Goal: Task Accomplishment & Management: Complete application form

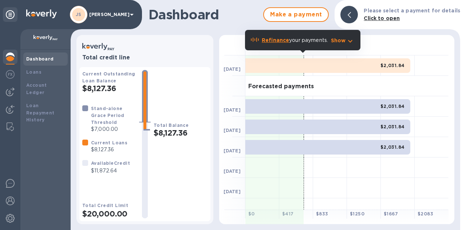
click at [15, 88] on div at bounding box center [10, 91] width 15 height 15
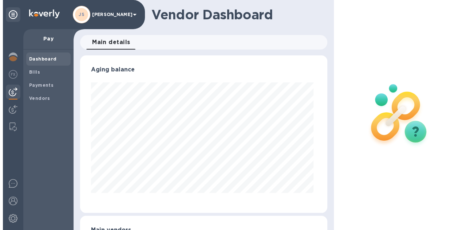
scroll to position [157, 244]
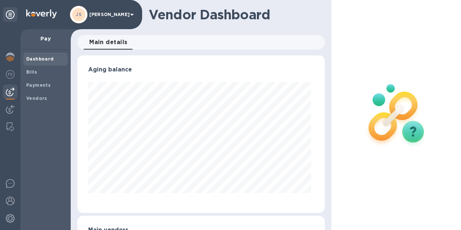
click at [54, 74] on span "Bills" at bounding box center [45, 71] width 39 height 7
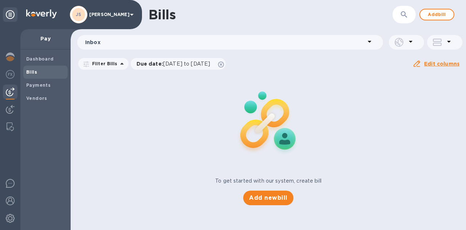
click at [439, 16] on span "Add bill" at bounding box center [437, 14] width 22 height 9
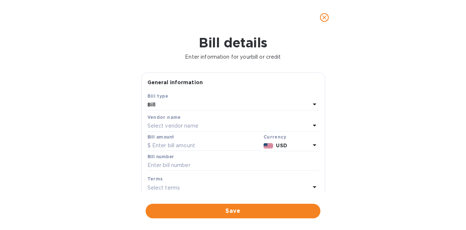
click at [208, 127] on div "Select vendor name" at bounding box center [228, 126] width 163 height 10
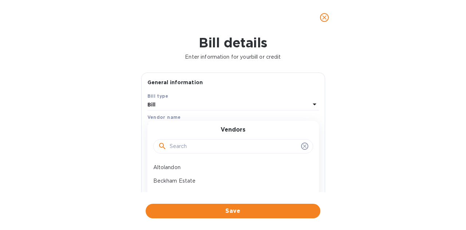
click at [195, 143] on input "text" at bounding box center [234, 146] width 129 height 11
type input "fossil"
click at [197, 166] on p "Fossil & Fawn" at bounding box center [230, 167] width 154 height 8
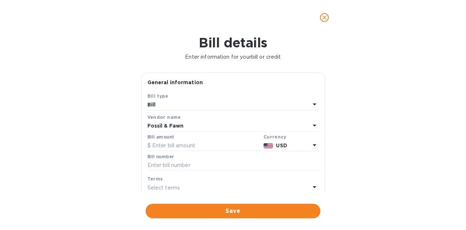
click at [206, 145] on input "text" at bounding box center [203, 145] width 113 height 11
click at [173, 146] on input "text" at bounding box center [203, 145] width 113 height 11
paste input "7,250.88"
type input "7,250.88"
click at [182, 166] on input "text" at bounding box center [232, 165] width 171 height 11
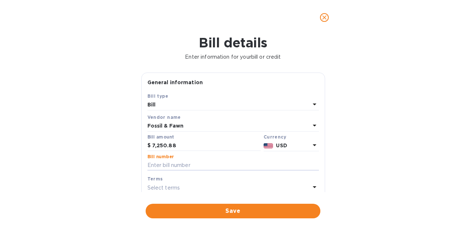
paste input "2805"
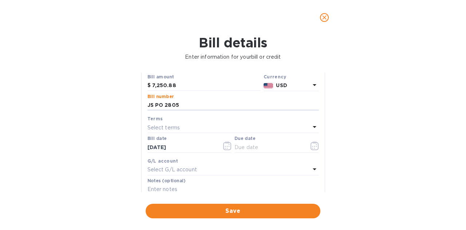
scroll to position [109, 0]
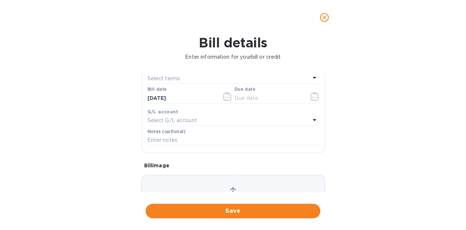
type input "JS PO 2805"
click at [311, 96] on icon "button" at bounding box center [315, 96] width 8 height 9
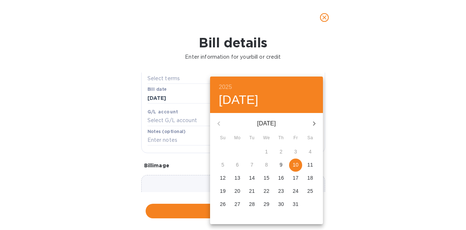
click at [318, 121] on icon "button" at bounding box center [314, 123] width 9 height 9
click at [222, 166] on p "2" at bounding box center [222, 164] width 3 height 7
type input "[DATE]"
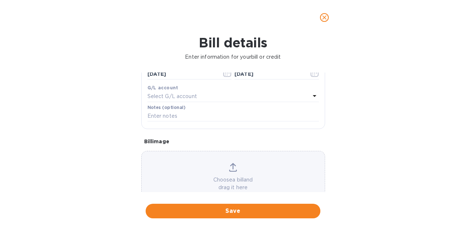
scroll to position [153, 0]
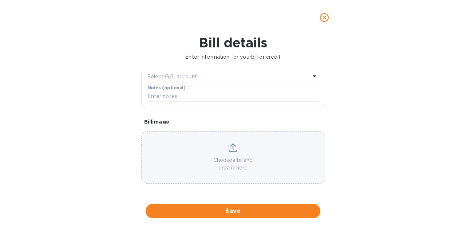
click at [248, 209] on span "Save" at bounding box center [232, 210] width 163 height 9
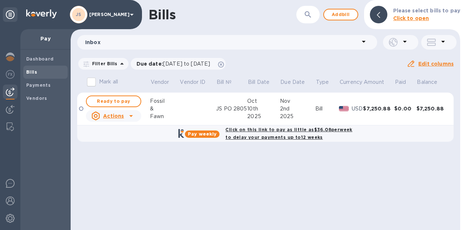
click at [121, 103] on span "Ready to pay" at bounding box center [113, 101] width 42 height 9
checkbox input "true"
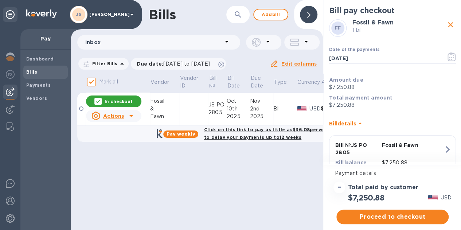
click at [118, 114] on u "Actions" at bounding box center [113, 116] width 21 height 6
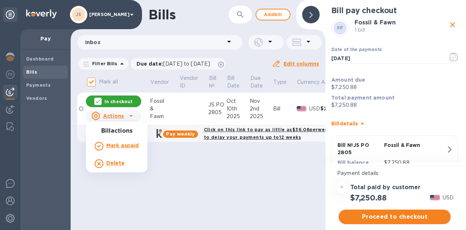
click at [208, 179] on div at bounding box center [233, 115] width 466 height 230
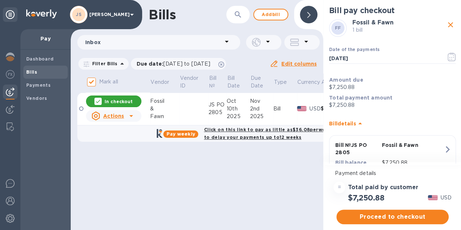
click at [180, 110] on td at bounding box center [193, 108] width 29 height 33
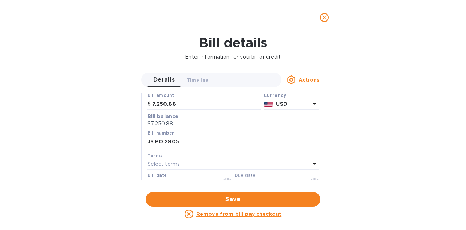
scroll to position [36, 0]
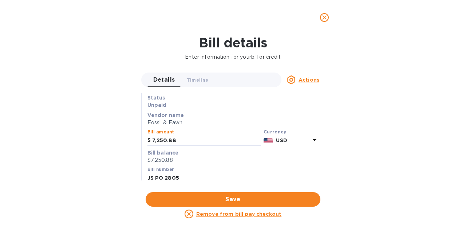
drag, startPoint x: 183, startPoint y: 141, endPoint x: 146, endPoint y: 141, distance: 37.1
click at [147, 141] on div "$ 7,250.88" at bounding box center [203, 140] width 113 height 11
type input "7,251.72"
click at [270, 195] on span "Save" at bounding box center [232, 199] width 163 height 9
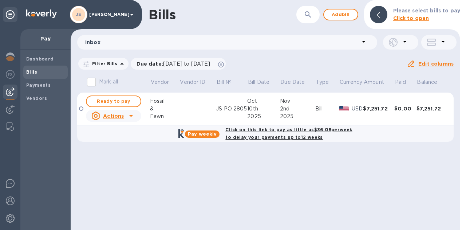
click at [163, 112] on div "&" at bounding box center [164, 109] width 29 height 8
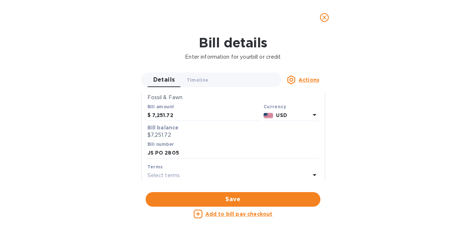
scroll to position [73, 0]
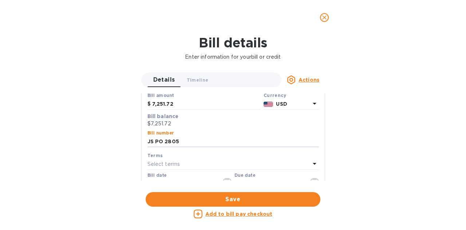
drag, startPoint x: 185, startPoint y: 141, endPoint x: 141, endPoint y: 140, distance: 44.4
click at [142, 140] on div "Save Bill type Bill Status Unpaid Vendor name Fossil & Fawn Bill amount $ 7,251…" at bounding box center [233, 139] width 183 height 199
paste input "2578"
type input "2578"
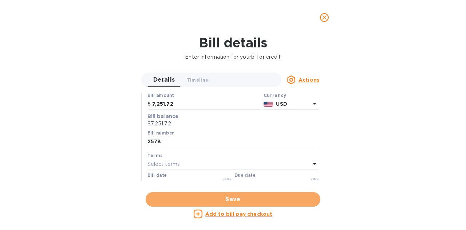
click at [255, 196] on span "Save" at bounding box center [232, 199] width 163 height 9
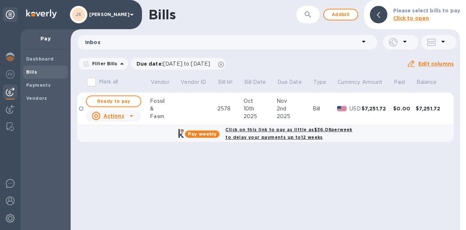
click at [126, 102] on span "Ready to pay" at bounding box center [113, 101] width 42 height 9
checkbox input "true"
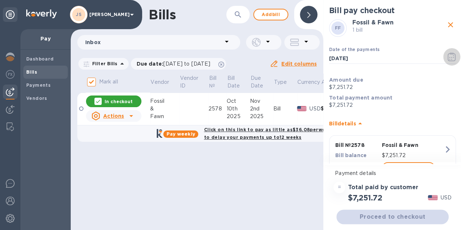
click at [447, 54] on icon "button" at bounding box center [451, 56] width 8 height 9
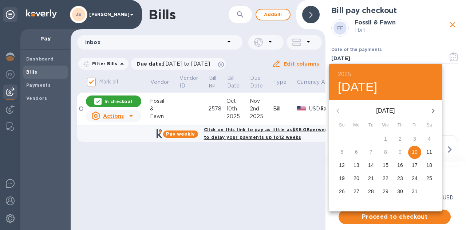
click at [428, 110] on button "button" at bounding box center [432, 110] width 17 height 17
click at [341, 151] on p "2" at bounding box center [341, 151] width 3 height 7
type input "[DATE]"
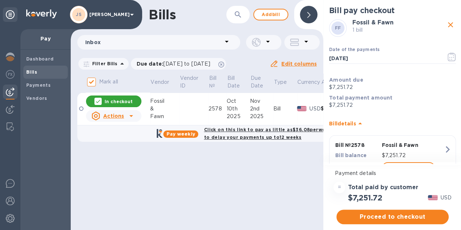
click at [383, 216] on span "Proceed to checkout" at bounding box center [392, 216] width 100 height 9
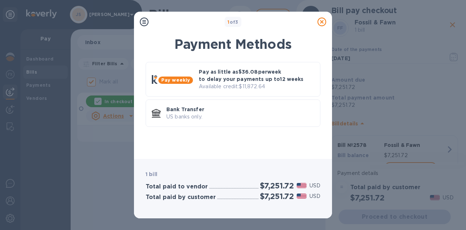
click at [243, 113] on p "US banks only." at bounding box center [240, 117] width 148 height 8
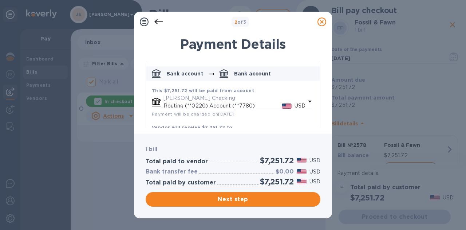
scroll to position [60, 0]
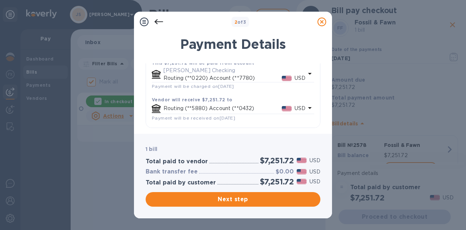
click at [256, 203] on span "Next step" at bounding box center [232, 199] width 163 height 9
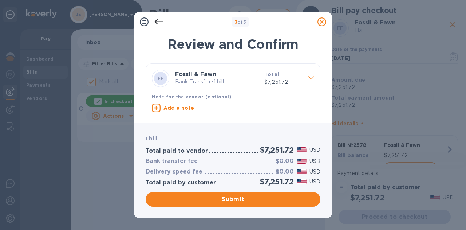
click at [173, 107] on u "Add a note" at bounding box center [178, 108] width 31 height 6
drag, startPoint x: 173, startPoint y: 107, endPoint x: 167, endPoint y: 108, distance: 5.9
click at [167, 108] on textarea at bounding box center [227, 109] width 151 height 6
paste textarea "2578"
type textarea "2578"
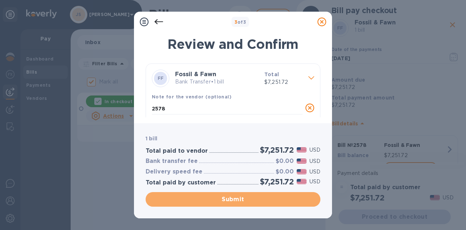
click at [224, 197] on span "Submit" at bounding box center [232, 199] width 163 height 9
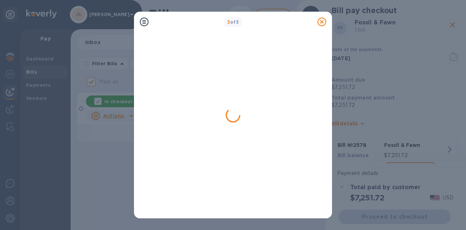
checkbox input "false"
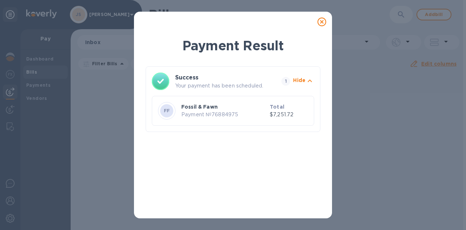
click at [321, 20] on icon at bounding box center [321, 21] width 9 height 9
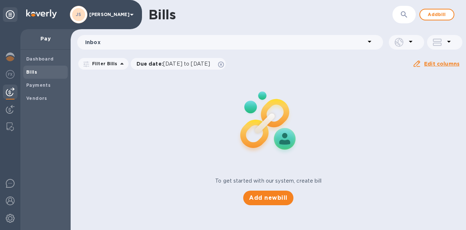
click at [443, 17] on span "Add bill" at bounding box center [437, 14] width 22 height 9
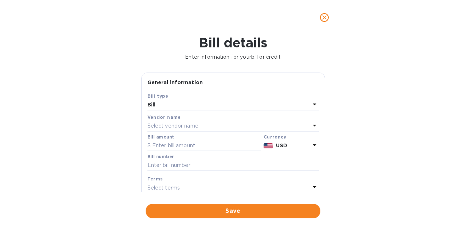
click at [180, 122] on p "Select vendor name" at bounding box center [172, 126] width 51 height 8
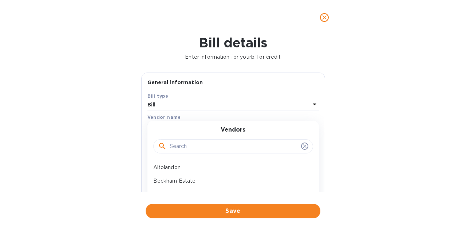
click at [187, 145] on input "text" at bounding box center [234, 146] width 129 height 11
type input "fossil"
click at [179, 164] on p "Fossil & Fawn" at bounding box center [230, 167] width 154 height 8
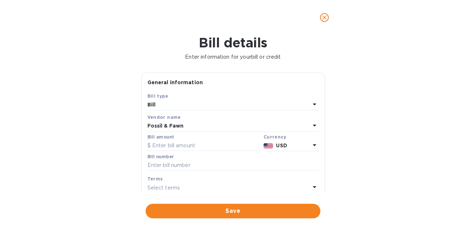
click at [175, 147] on input "text" at bounding box center [203, 145] width 113 height 11
paste input "2,579"
type input "2,579"
click at [174, 163] on input "text" at bounding box center [232, 165] width 171 height 11
paste input "2579"
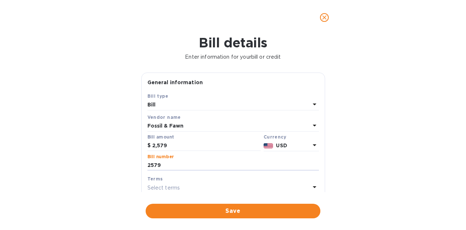
type input "2579"
drag, startPoint x: 173, startPoint y: 146, endPoint x: 132, endPoint y: 147, distance: 40.4
click at [132, 147] on div "Bill details Enter information for your bill or credit General information Save…" at bounding box center [233, 132] width 466 height 195
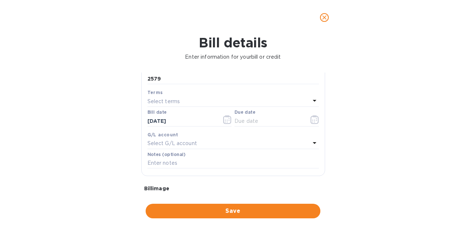
scroll to position [109, 0]
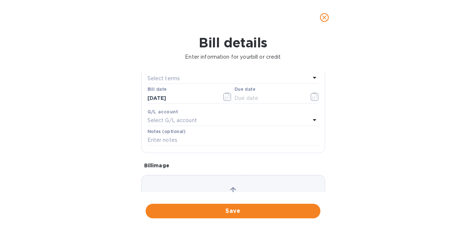
type input "9,852.24"
click at [315, 99] on icon "button" at bounding box center [315, 96] width 8 height 9
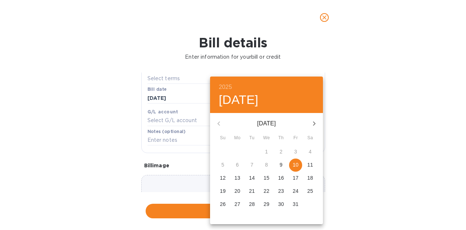
click at [313, 121] on icon "button" at bounding box center [314, 123] width 9 height 9
click at [217, 164] on span "2" at bounding box center [222, 164] width 13 height 7
type input "[DATE]"
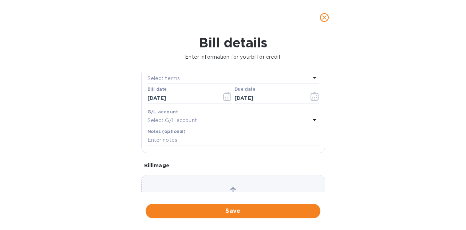
click at [237, 210] on span "Save" at bounding box center [232, 210] width 163 height 9
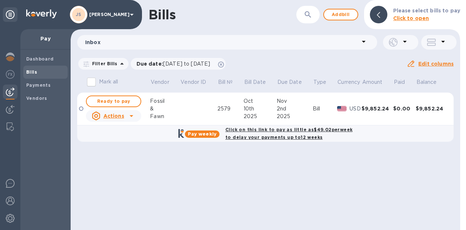
click at [338, 15] on span "Add bill" at bounding box center [341, 14] width 22 height 9
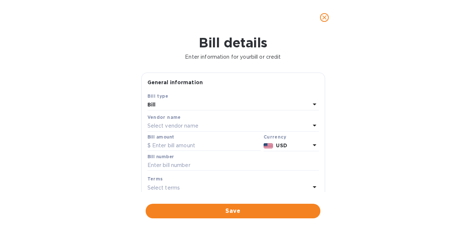
click at [198, 129] on p "Select vendor name" at bounding box center [172, 126] width 51 height 8
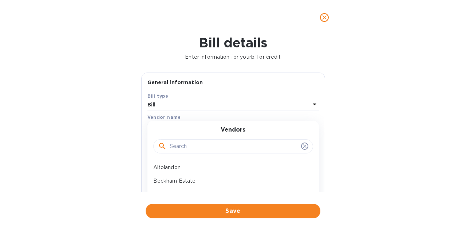
click at [197, 144] on input "text" at bounding box center [234, 146] width 129 height 11
type input "fossil"
click at [180, 166] on p "Fossil & Fawn" at bounding box center [230, 167] width 154 height 8
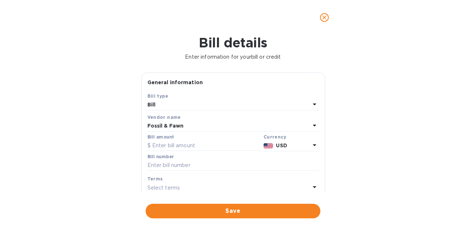
click at [182, 147] on input "text" at bounding box center [203, 145] width 113 height 11
type input "220"
click at [178, 163] on input "text" at bounding box center [232, 165] width 171 height 11
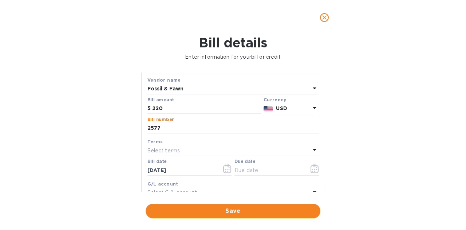
scroll to position [73, 0]
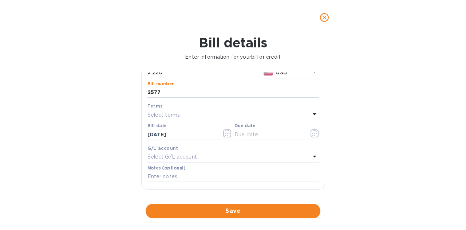
type input "2577"
click at [311, 133] on icon "button" at bounding box center [315, 133] width 8 height 9
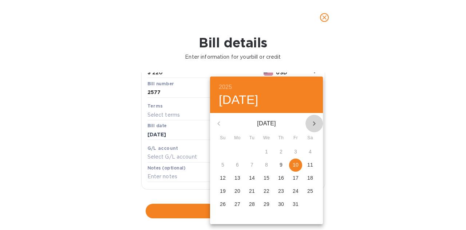
click at [312, 126] on icon "button" at bounding box center [314, 123] width 9 height 9
click at [310, 163] on p "8" at bounding box center [310, 164] width 3 height 7
type input "[DATE]"
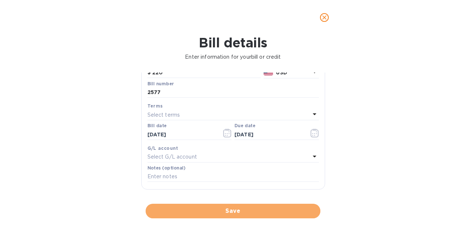
click at [236, 210] on span "Save" at bounding box center [232, 210] width 163 height 9
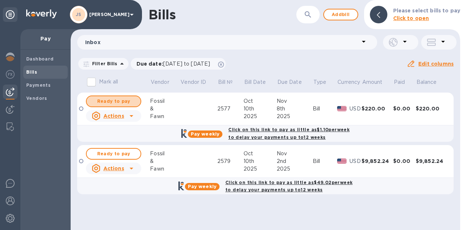
click at [118, 101] on span "Ready to pay" at bounding box center [113, 101] width 42 height 9
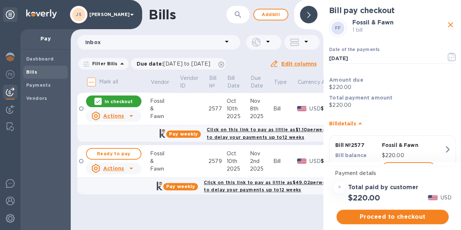
click at [451, 54] on icon "button" at bounding box center [451, 56] width 8 height 9
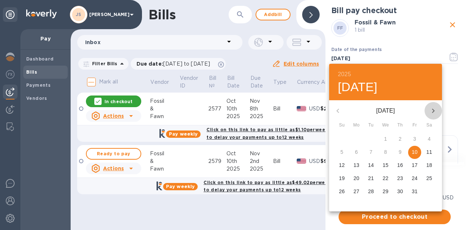
click at [435, 110] on icon "button" at bounding box center [433, 110] width 9 height 9
click at [427, 148] on span "8" at bounding box center [429, 151] width 13 height 7
type input "[DATE]"
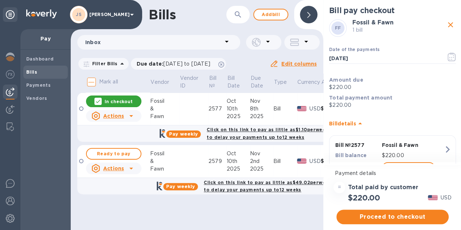
click at [404, 217] on span "Proceed to checkout" at bounding box center [392, 216] width 100 height 9
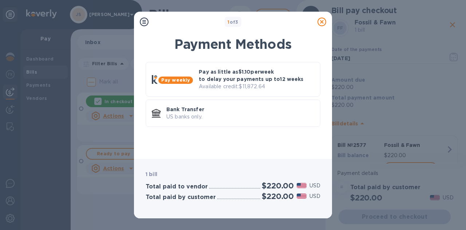
click at [198, 117] on p "US banks only." at bounding box center [240, 117] width 148 height 8
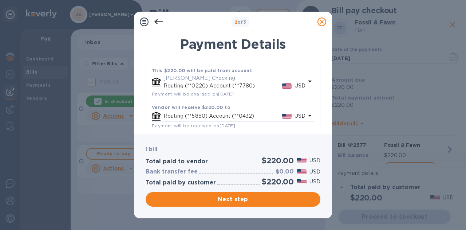
scroll to position [60, 0]
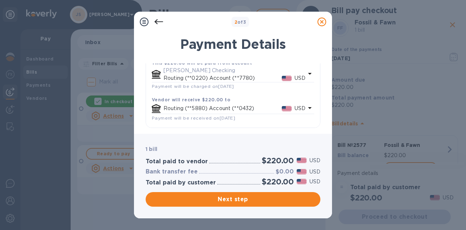
click at [266, 199] on span "Next step" at bounding box center [232, 199] width 163 height 9
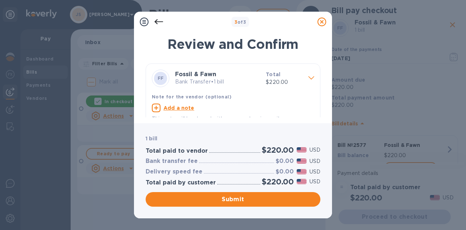
click at [185, 107] on u "Add a note" at bounding box center [178, 108] width 31 height 6
click at [206, 113] on div "x" at bounding box center [227, 108] width 151 height 11
type textarea "2577"
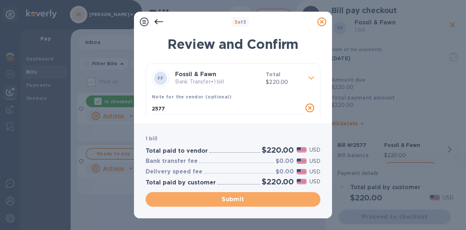
click at [260, 199] on span "Submit" at bounding box center [232, 199] width 163 height 9
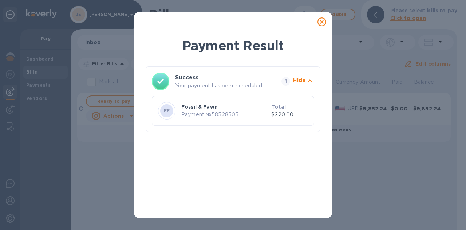
click at [324, 24] on icon at bounding box center [321, 21] width 9 height 9
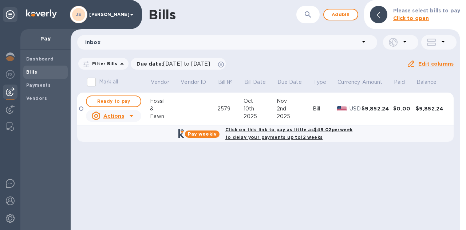
click at [348, 15] on span "Add bill" at bounding box center [341, 14] width 22 height 9
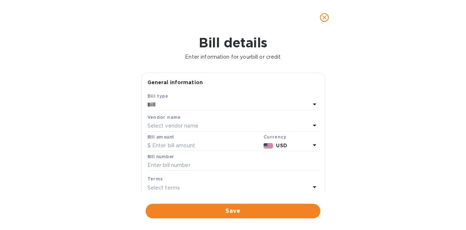
click at [174, 126] on p "Select vendor name" at bounding box center [172, 126] width 51 height 8
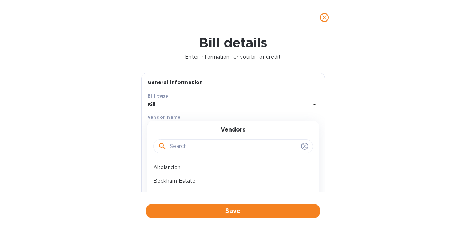
click at [178, 143] on input "text" at bounding box center [234, 146] width 129 height 11
type input "maloof"
click at [173, 170] on p "Maloof Wines" at bounding box center [230, 167] width 154 height 8
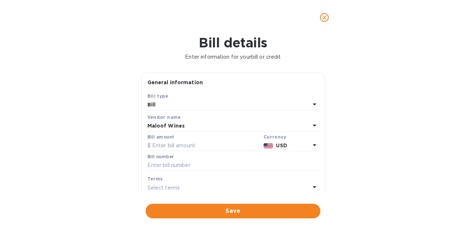
click at [178, 144] on input "text" at bounding box center [203, 145] width 113 height 11
type input "698.40"
click at [170, 165] on input "text" at bounding box center [232, 165] width 171 height 11
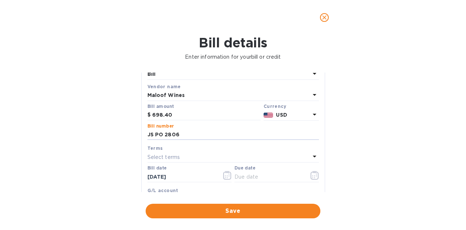
scroll to position [73, 0]
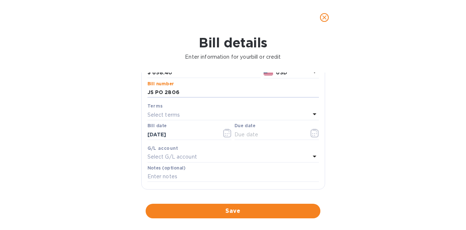
type input "JS PO 2806"
click at [311, 135] on icon "button" at bounding box center [315, 133] width 8 height 9
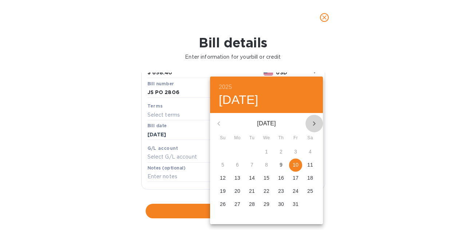
click at [314, 123] on icon "button" at bounding box center [314, 123] width 9 height 9
click at [224, 164] on p "2" at bounding box center [222, 164] width 3 height 7
type input "[DATE]"
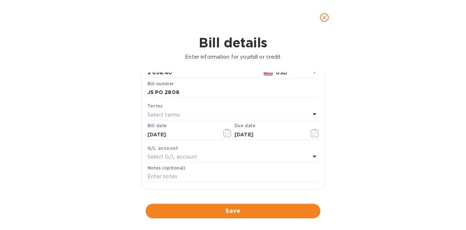
click at [248, 209] on span "Save" at bounding box center [232, 210] width 163 height 9
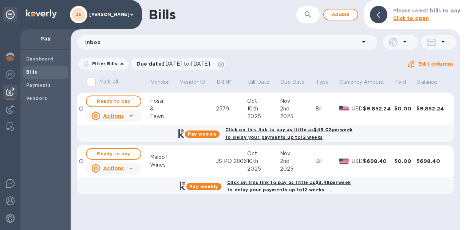
click at [346, 11] on span "Add bill" at bounding box center [341, 14] width 22 height 9
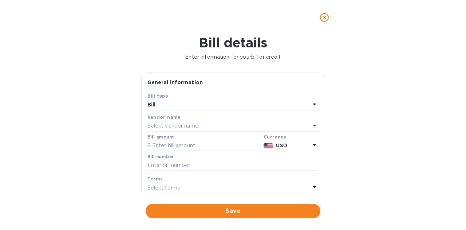
click at [205, 124] on div "Select vendor name" at bounding box center [228, 126] width 163 height 10
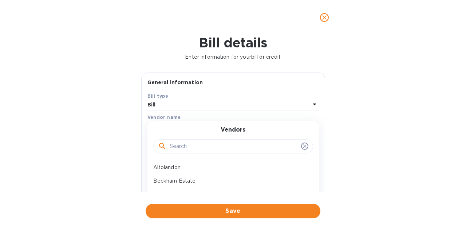
click at [194, 143] on input "text" at bounding box center [234, 146] width 129 height 11
type input "usa"
click at [197, 164] on p "USA Wine Imports" at bounding box center [230, 167] width 154 height 8
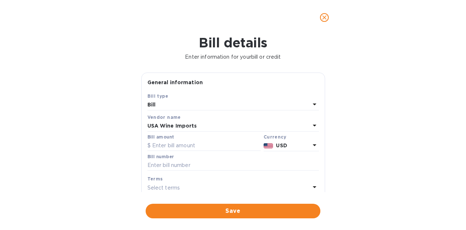
click at [187, 147] on input "text" at bounding box center [203, 145] width 113 height 11
paste input "9,172.80"
type input "9,172.80"
click at [198, 164] on input "text" at bounding box center [232, 165] width 171 height 11
paste input "US1839273"
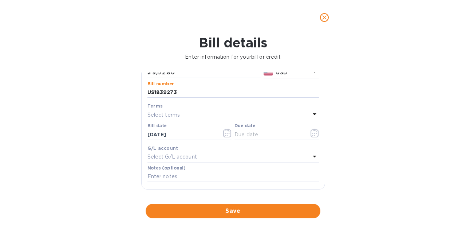
type input "US1839273"
click at [311, 133] on icon "button" at bounding box center [315, 133] width 8 height 9
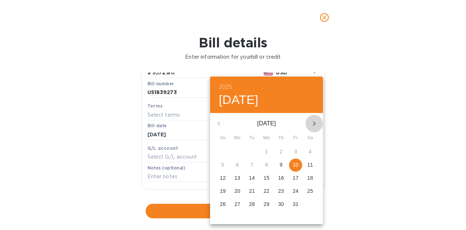
click at [310, 123] on icon "button" at bounding box center [314, 123] width 9 height 9
click at [268, 177] on p "12" at bounding box center [267, 177] width 6 height 7
type input "[DATE]"
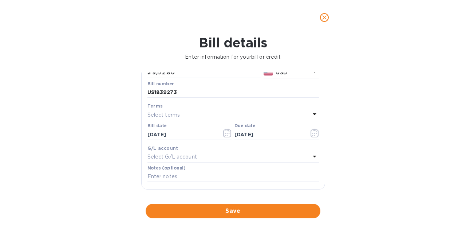
click at [226, 209] on span "Save" at bounding box center [232, 210] width 163 height 9
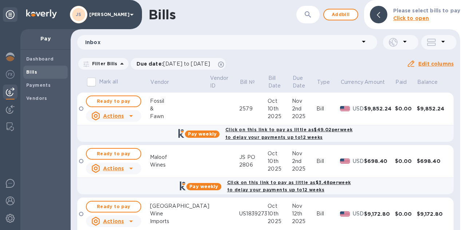
click at [347, 16] on span "Add bill" at bounding box center [341, 14] width 22 height 9
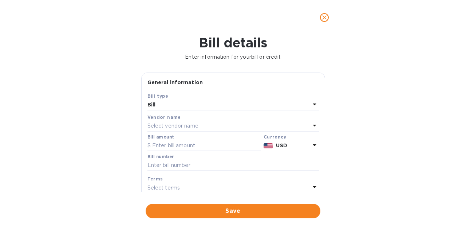
click at [183, 127] on p "Select vendor name" at bounding box center [172, 126] width 51 height 8
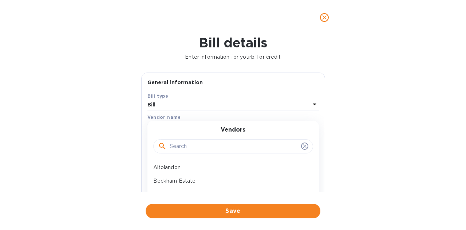
click at [178, 147] on input "text" at bounding box center [234, 146] width 129 height 11
type input "maloof"
click at [188, 143] on input "maloof" at bounding box center [234, 146] width 129 height 11
click at [172, 163] on div "Maloof Wines" at bounding box center [230, 167] width 160 height 13
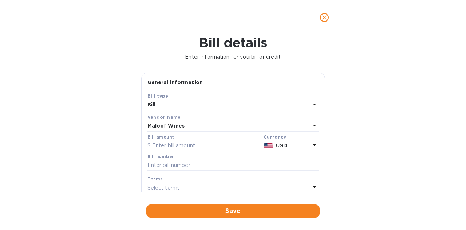
click at [177, 143] on input "text" at bounding box center [203, 145] width 113 height 11
type input "4,101.20"
click at [170, 165] on input "text" at bounding box center [232, 165] width 171 height 11
paste input "2804"
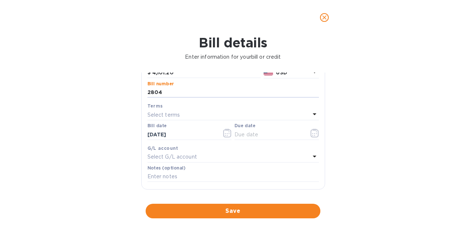
type input "2804"
click at [311, 130] on icon "button" at bounding box center [315, 133] width 8 height 9
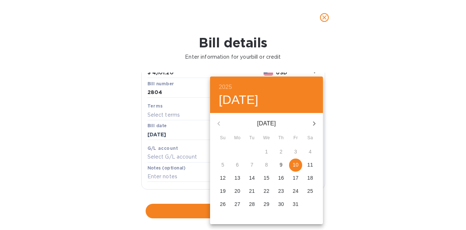
click at [316, 126] on icon "button" at bounding box center [314, 123] width 9 height 9
click at [301, 190] on span "21" at bounding box center [295, 190] width 13 height 7
type input "[DATE]"
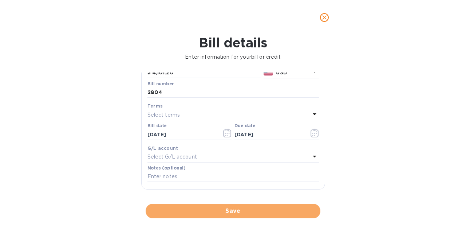
click at [284, 209] on span "Save" at bounding box center [232, 210] width 163 height 9
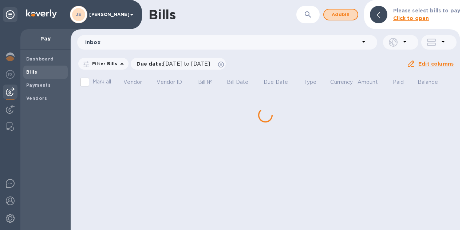
click at [345, 17] on span "Add bill" at bounding box center [341, 14] width 22 height 9
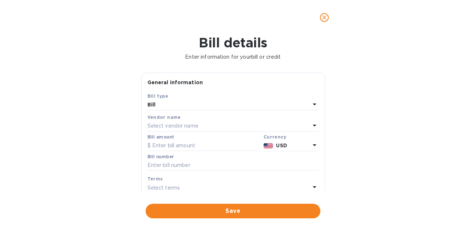
click at [189, 127] on p "Select vendor name" at bounding box center [172, 126] width 51 height 8
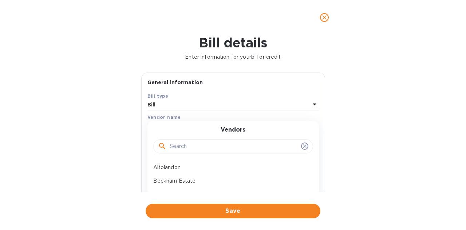
click at [194, 146] on input "text" at bounding box center [234, 146] width 129 height 11
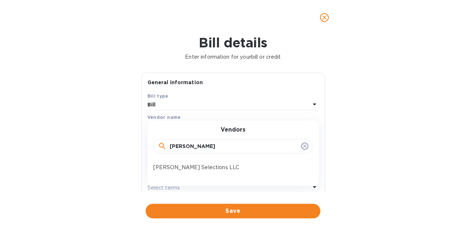
type input "[PERSON_NAME]"
click at [192, 167] on p "[PERSON_NAME] Selections LLC" at bounding box center [230, 167] width 154 height 8
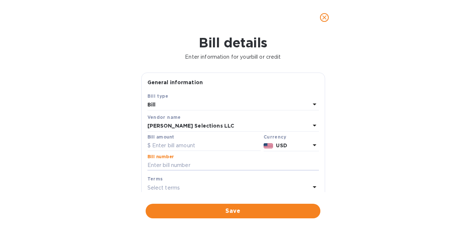
click at [199, 169] on input "text" at bounding box center [232, 165] width 171 height 11
paste input "262410"
type input "262410"
click at [184, 145] on input "text" at bounding box center [203, 145] width 113 height 11
paste input "18,975.00"
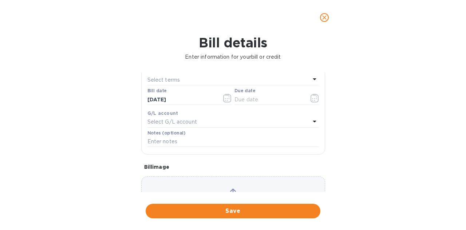
scroll to position [109, 0]
type input "18,975.00"
click at [312, 97] on icon "button" at bounding box center [312, 96] width 1 height 1
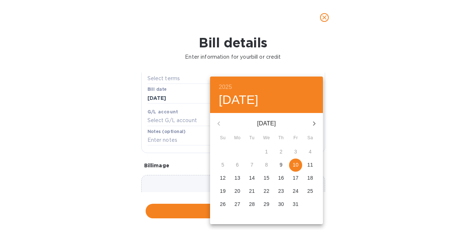
click at [316, 126] on icon "button" at bounding box center [314, 123] width 9 height 9
click at [316, 127] on icon "button" at bounding box center [314, 123] width 9 height 9
click at [240, 150] on span "1" at bounding box center [237, 151] width 13 height 7
type input "[DATE]"
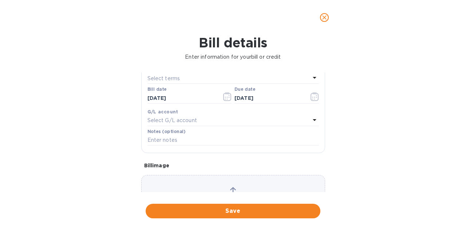
click at [250, 210] on span "Save" at bounding box center [232, 210] width 163 height 9
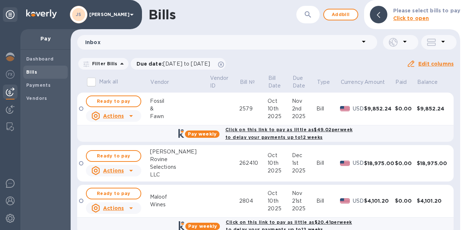
click at [346, 13] on span "Add bill" at bounding box center [341, 14] width 22 height 9
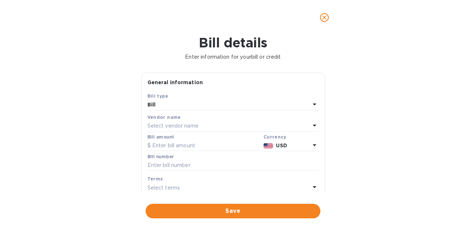
click at [181, 125] on p "Select vendor name" at bounding box center [172, 126] width 51 height 8
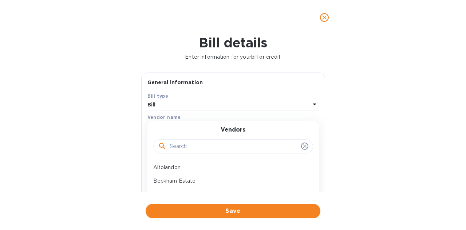
click at [182, 144] on input "text" at bounding box center [234, 146] width 129 height 11
type input "hoot"
click at [194, 166] on p "Hootananny Wines" at bounding box center [230, 167] width 154 height 8
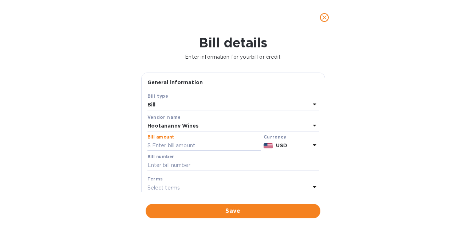
drag, startPoint x: 163, startPoint y: 146, endPoint x: 178, endPoint y: 150, distance: 16.0
click at [163, 147] on input "text" at bounding box center [203, 145] width 113 height 11
paste input "13,626.90"
type input "13,626.90"
drag, startPoint x: 178, startPoint y: 165, endPoint x: 204, endPoint y: 158, distance: 26.9
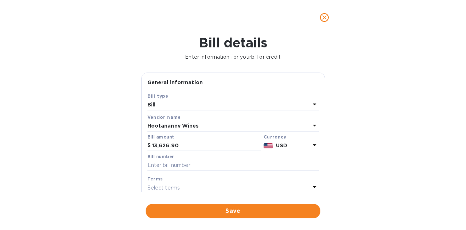
click at [178, 165] on input "text" at bounding box center [232, 165] width 171 height 11
paste input "1096"
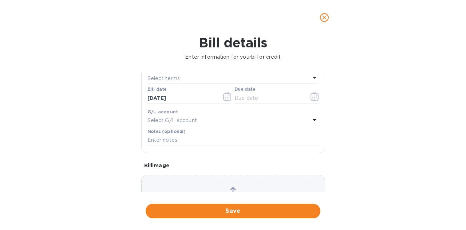
type input "1096"
click at [312, 96] on icon "button" at bounding box center [315, 96] width 8 height 9
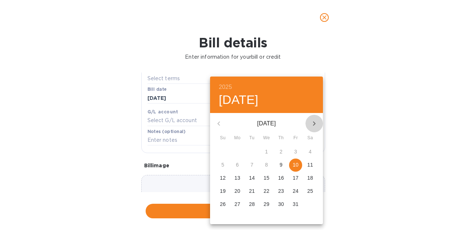
click at [309, 124] on button "button" at bounding box center [313, 123] width 17 height 17
click at [309, 123] on button "button" at bounding box center [313, 123] width 17 height 17
click at [310, 189] on p "27" at bounding box center [310, 190] width 6 height 7
type input "[DATE]"
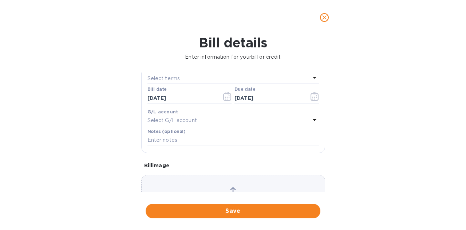
scroll to position [153, 0]
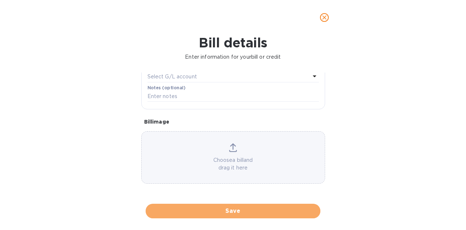
click at [252, 207] on span "Save" at bounding box center [232, 210] width 163 height 9
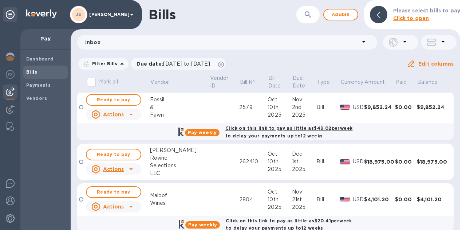
scroll to position [0, 0]
